Goal: Task Accomplishment & Management: Use online tool/utility

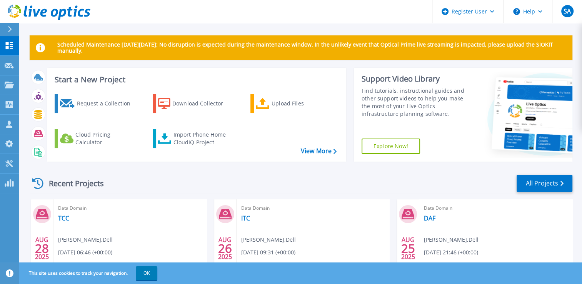
click at [166, 149] on div "Request a Collection Download Collector Upload Files Cloud Pricing Calculator I…" at bounding box center [195, 123] width 294 height 70
click at [168, 144] on link "Import Phone Home CloudIQ Project" at bounding box center [194, 138] width 83 height 19
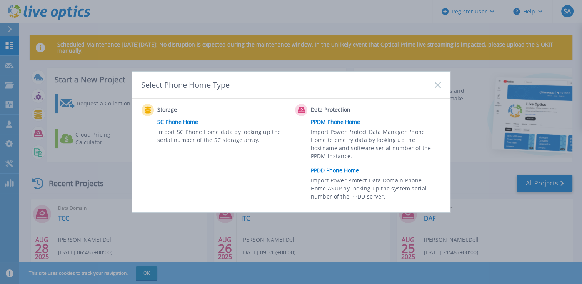
click at [333, 170] on link "PPDD Phone Home" at bounding box center [378, 171] width 134 height 12
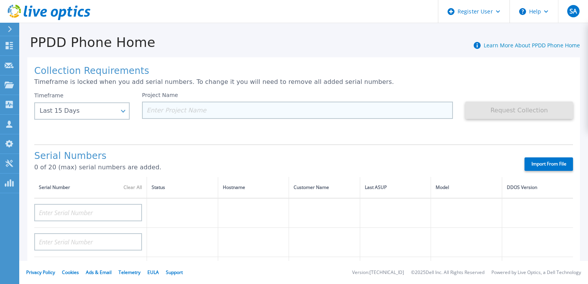
click at [154, 113] on input at bounding box center [297, 110] width 311 height 17
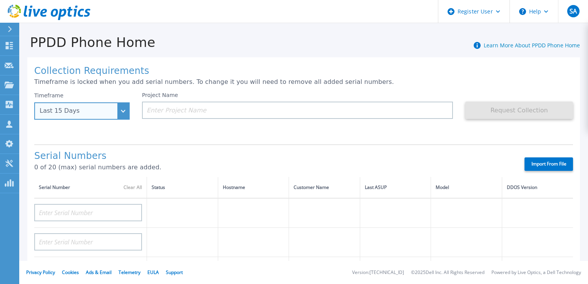
click at [105, 113] on div "Last 15 Days" at bounding box center [78, 110] width 76 height 7
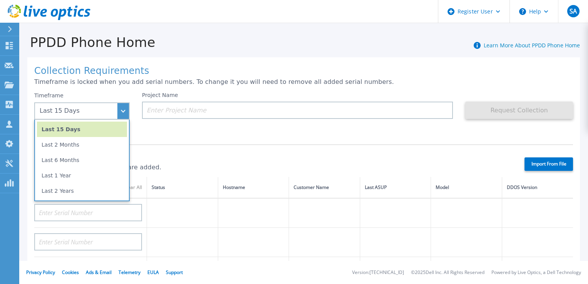
click at [190, 146] on div "Serial Numbers 0 of 20 (max) serial numbers are added. Import From File" at bounding box center [303, 160] width 538 height 33
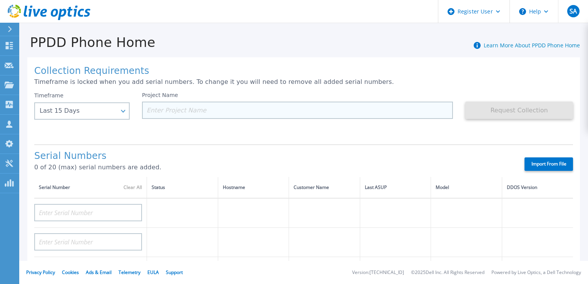
click at [165, 113] on input at bounding box center [297, 110] width 311 height 17
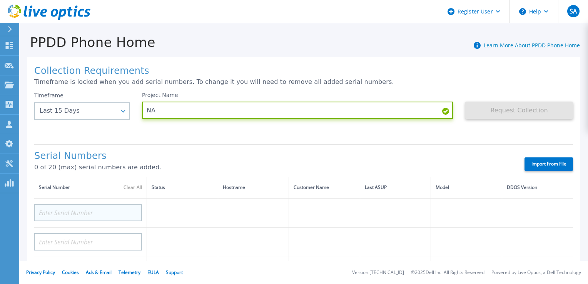
type input "NA"
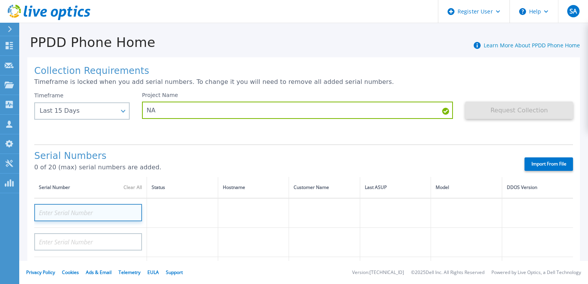
click at [78, 213] on input at bounding box center [88, 212] width 108 height 17
paste input "AUDVF2HM48DNEY"
type input "AUDVF2HM48DNEY"
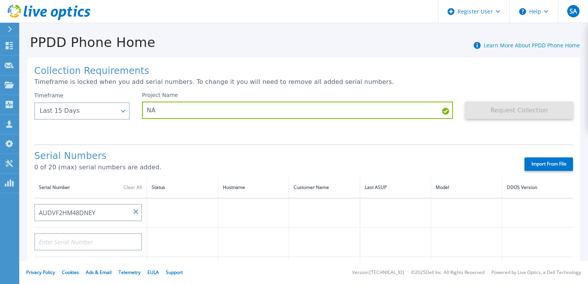
click at [551, 161] on label "Import From File" at bounding box center [548, 163] width 48 height 13
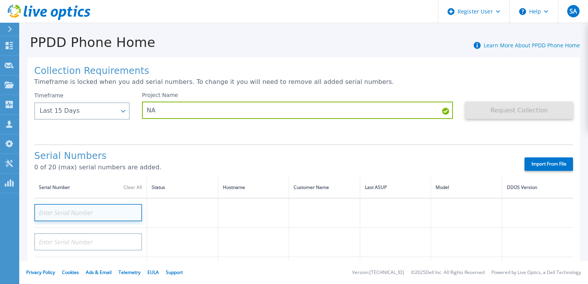
click at [102, 212] on input at bounding box center [88, 212] width 108 height 17
paste input "ELMDDV0622JW0D"
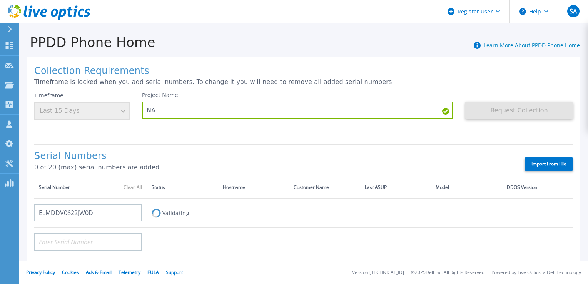
type input "AUDV4CWAAGDA7Y"
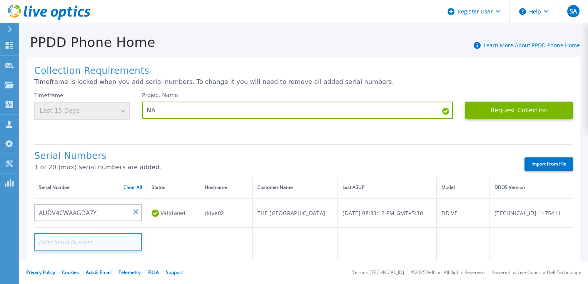
click at [116, 239] on input at bounding box center [88, 241] width 108 height 17
paste input "ELMAZE1121BS05"
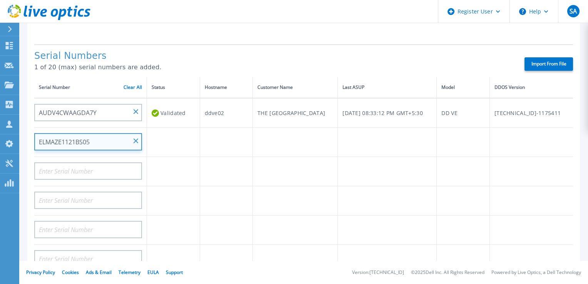
scroll to position [104, 0]
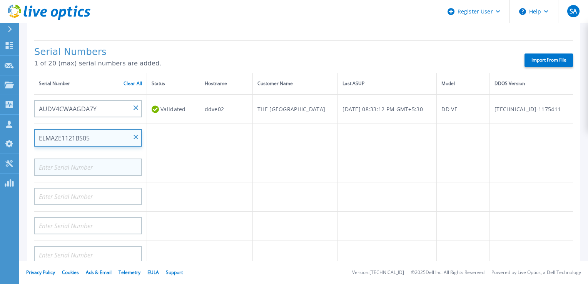
type input "ELMAZE1121BS05"
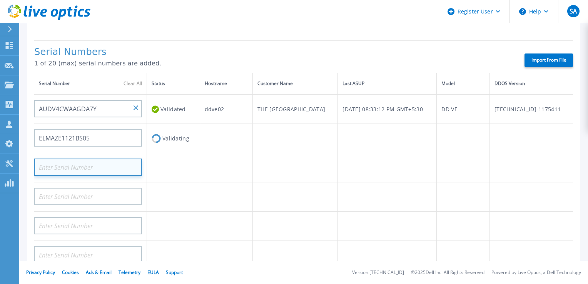
click at [111, 165] on input at bounding box center [88, 166] width 108 height 17
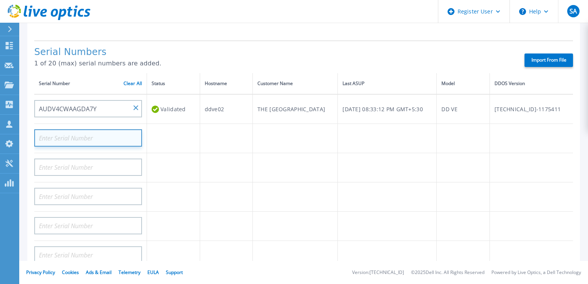
click at [109, 141] on input at bounding box center [88, 137] width 108 height 17
paste input "ELMAZE1121BS05"
type input "ELMAZE1121BS05"
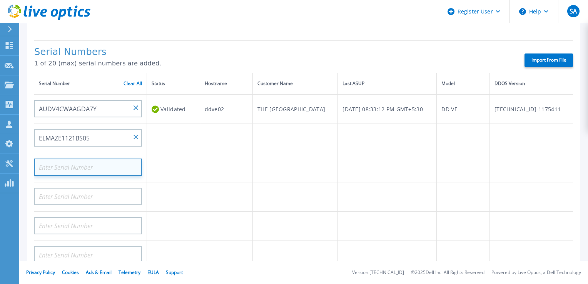
click at [123, 168] on input at bounding box center [88, 166] width 108 height 17
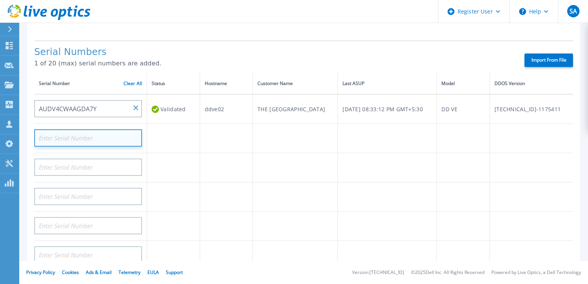
click at [75, 139] on input at bounding box center [88, 137] width 108 height 17
paste input "ELMPPD0622PQVR"
type input "ELMPPD0622PQVR"
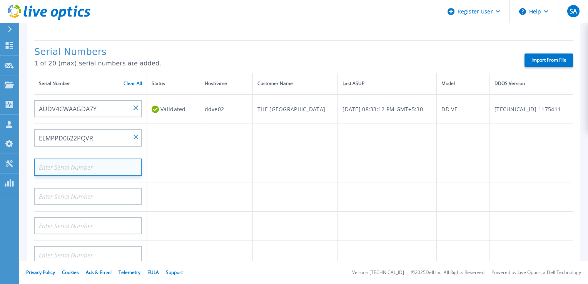
click at [120, 163] on input at bounding box center [88, 166] width 108 height 17
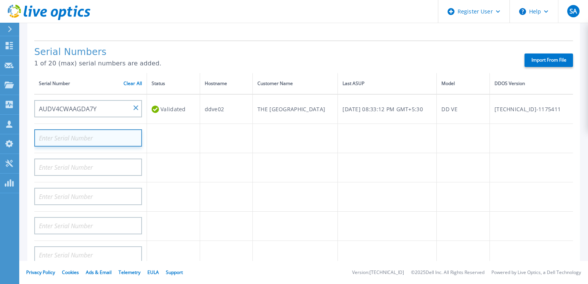
click at [72, 135] on input at bounding box center [88, 137] width 108 height 17
paste input "ELMDDV0622MXZL"
type input "ELMDDV0622MXZL"
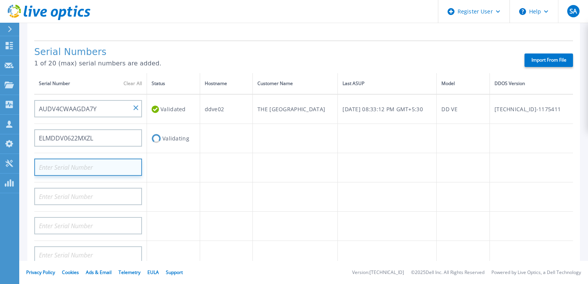
click at [98, 164] on input at bounding box center [88, 166] width 108 height 17
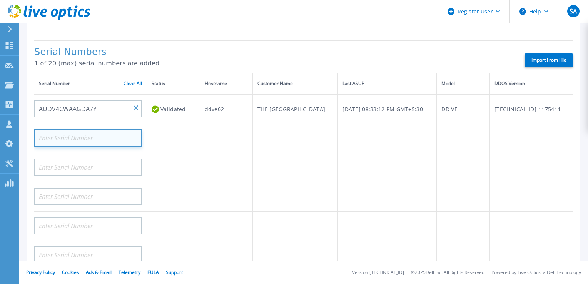
click at [68, 141] on input at bounding box center [88, 137] width 108 height 17
paste input "ELMDDV0622MXZL"
type input "ELMDDV0622MXZL"
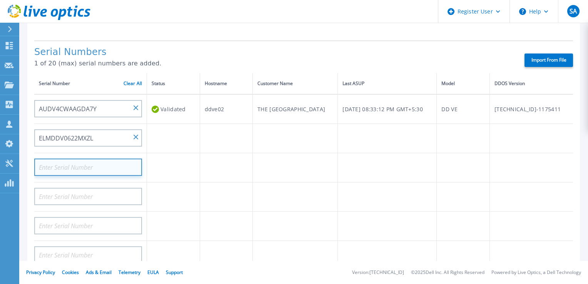
click at [92, 169] on input at bounding box center [88, 166] width 108 height 17
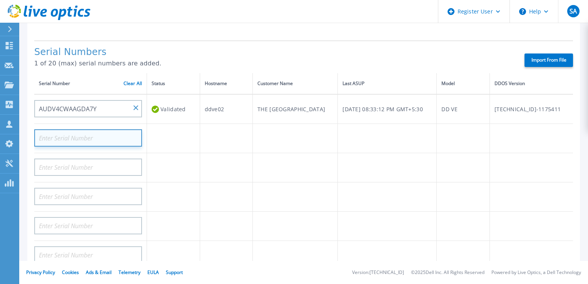
click at [81, 135] on input at bounding box center [88, 137] width 108 height 17
paste input "ELMDDV062230QW"
type input "ELMDDV062230QW"
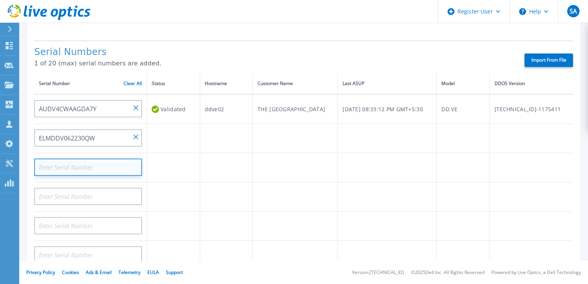
click at [95, 164] on input at bounding box center [88, 166] width 108 height 17
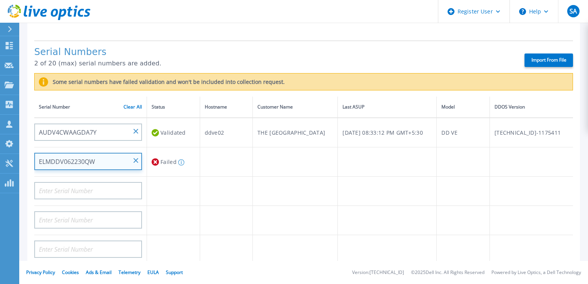
click at [138, 159] on input "ELMDDV062230QW" at bounding box center [88, 161] width 108 height 17
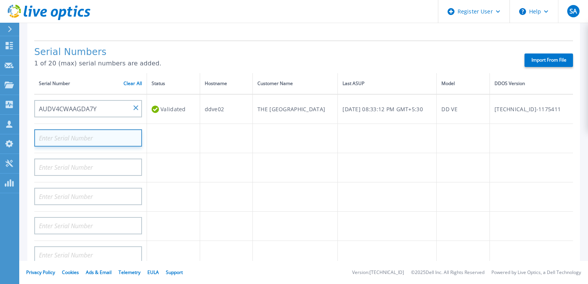
click at [57, 140] on input at bounding box center [88, 137] width 108 height 17
paste input "B4PM9V2"
type input "B4PM9V2"
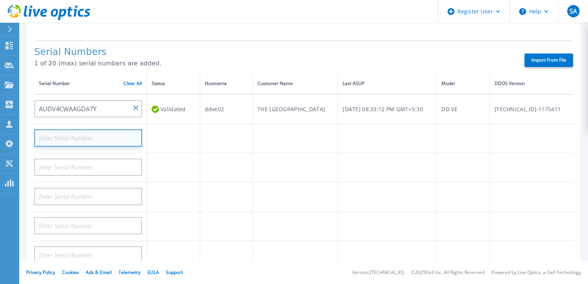
click at [98, 133] on input at bounding box center [88, 137] width 108 height 17
paste input "24ZN9V2"
type input "24ZN9V2"
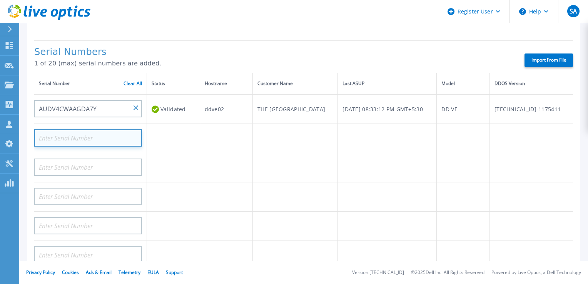
click at [109, 137] on input at bounding box center [88, 137] width 108 height 17
paste input "C8PM9V2"
type input "C8PM9V2"
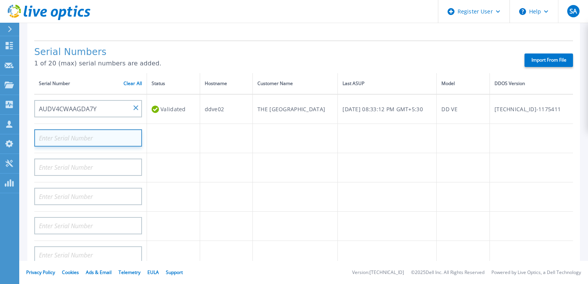
click at [110, 135] on input at bounding box center [88, 137] width 108 height 17
paste input "AUDVB6EFF8DM5P"
type input "AUDVB6EFF8DM5P"
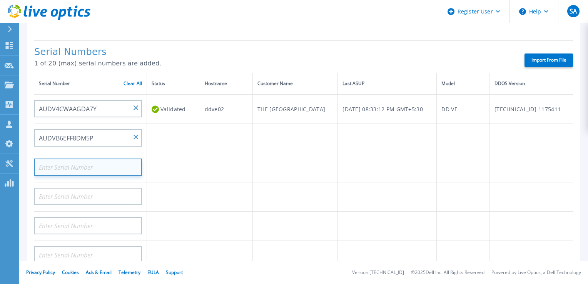
click at [115, 168] on input at bounding box center [88, 166] width 108 height 17
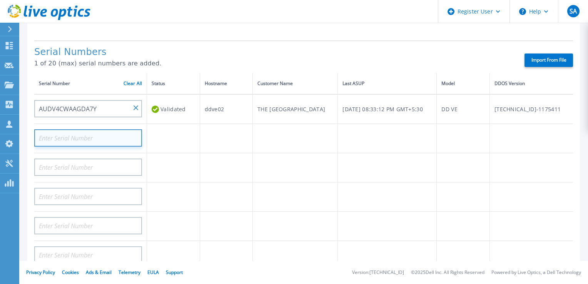
click at [97, 135] on input at bounding box center [88, 137] width 108 height 17
paste input "AUDVF2HM48DNEY"
type input "AUDVF2HM48DNEY"
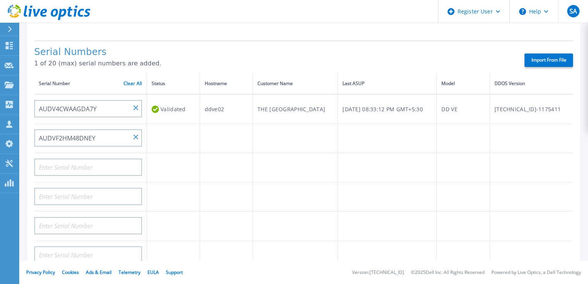
click at [105, 155] on div at bounding box center [88, 164] width 108 height 23
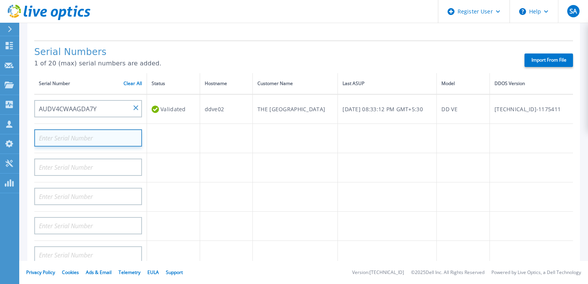
click at [96, 138] on input at bounding box center [88, 137] width 108 height 17
paste input "ELMDDV0824Q48W"
type input "ELMDDV0824Q48W"
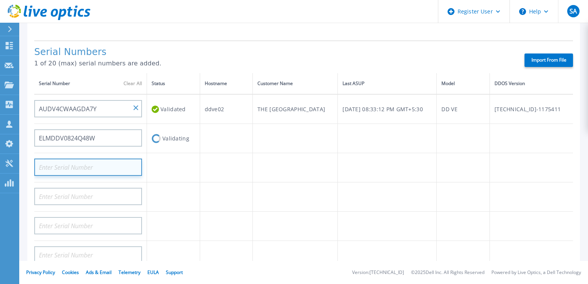
click at [100, 160] on input at bounding box center [88, 166] width 108 height 17
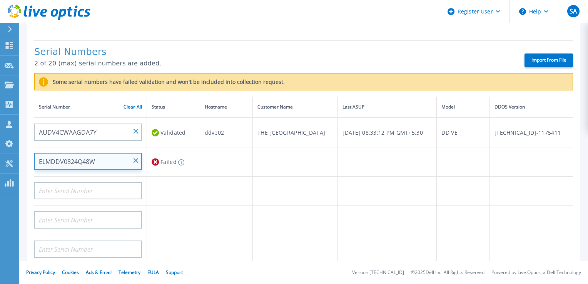
click at [136, 157] on input "ELMDDV0824Q48W" at bounding box center [88, 161] width 108 height 17
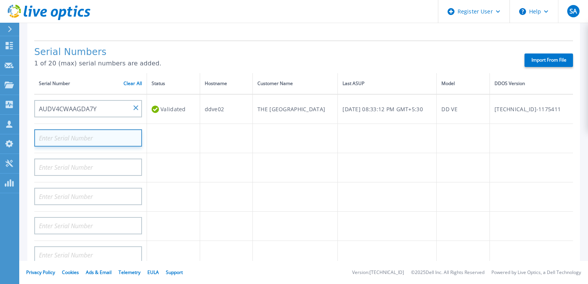
click at [95, 136] on input at bounding box center [88, 137] width 108 height 17
paste input "AUDVJ7RNBVDNTR"
type input "AUDVJ7RNBVDNTR"
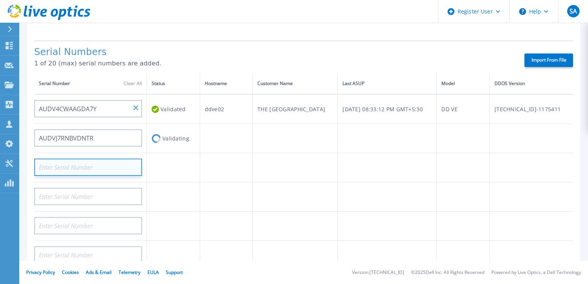
click at [112, 163] on input at bounding box center [88, 166] width 108 height 17
